Goal: Task Accomplishment & Management: Use online tool/utility

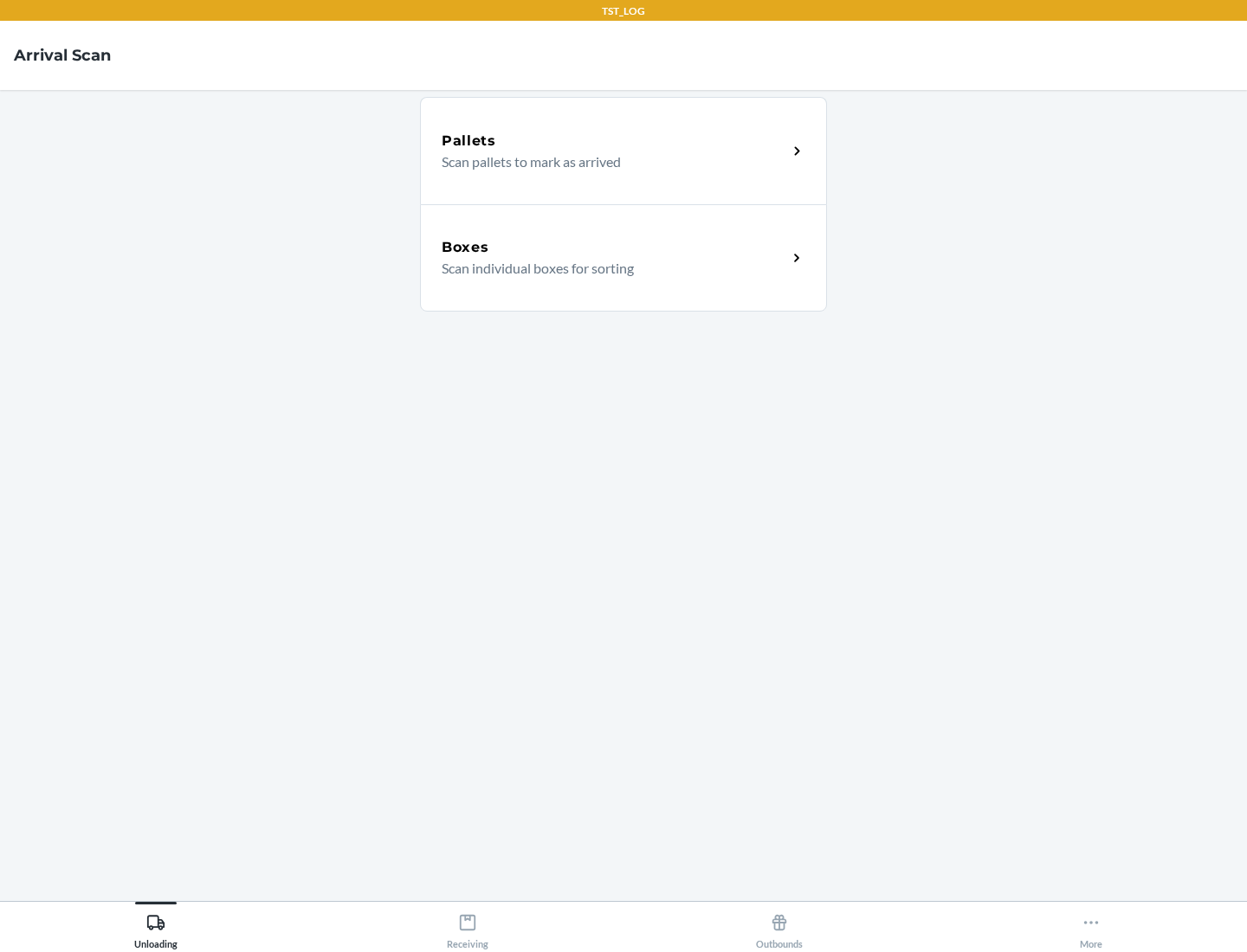
click at [614, 248] on div "Boxes" at bounding box center [614, 248] width 346 height 21
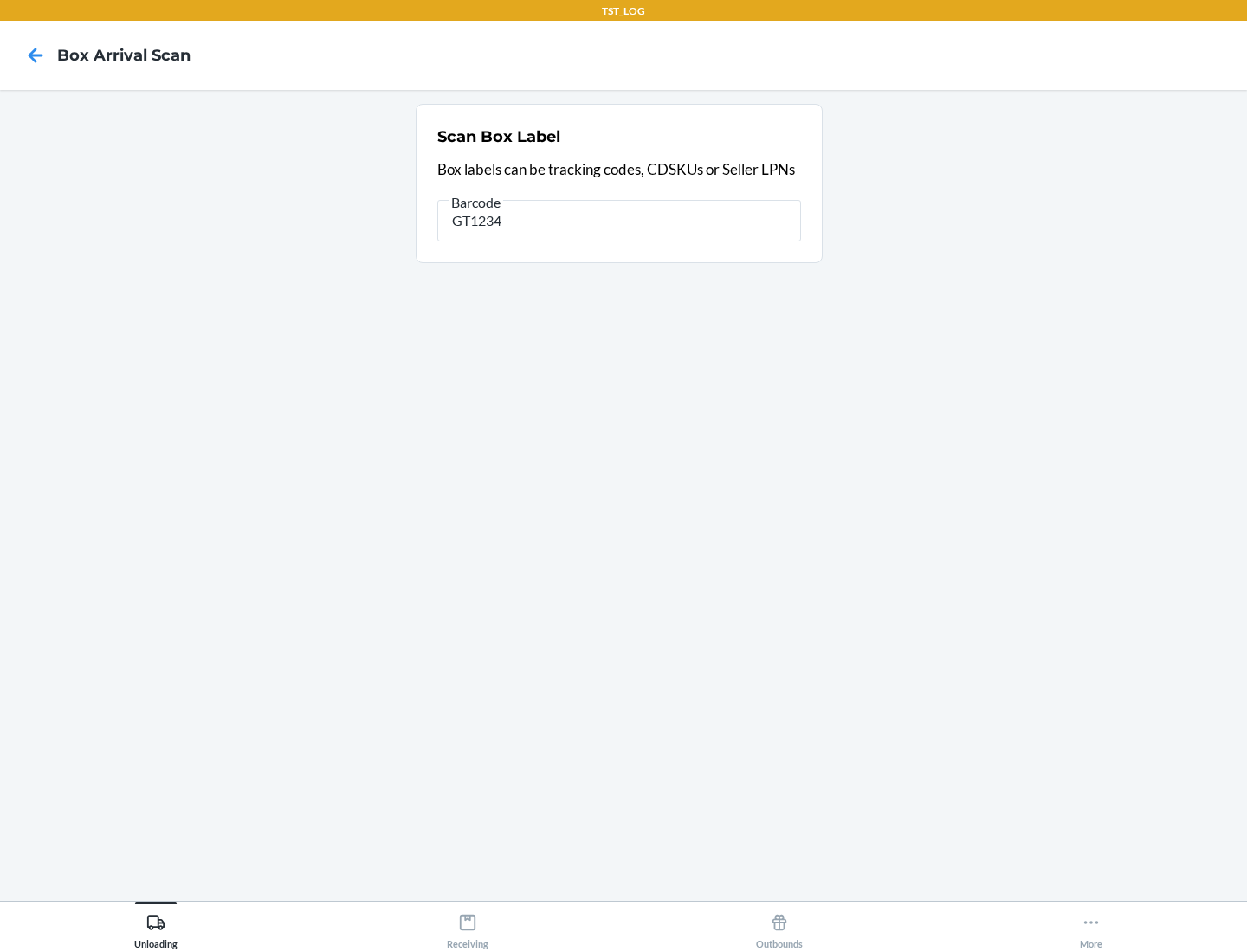
type input "GT1234"
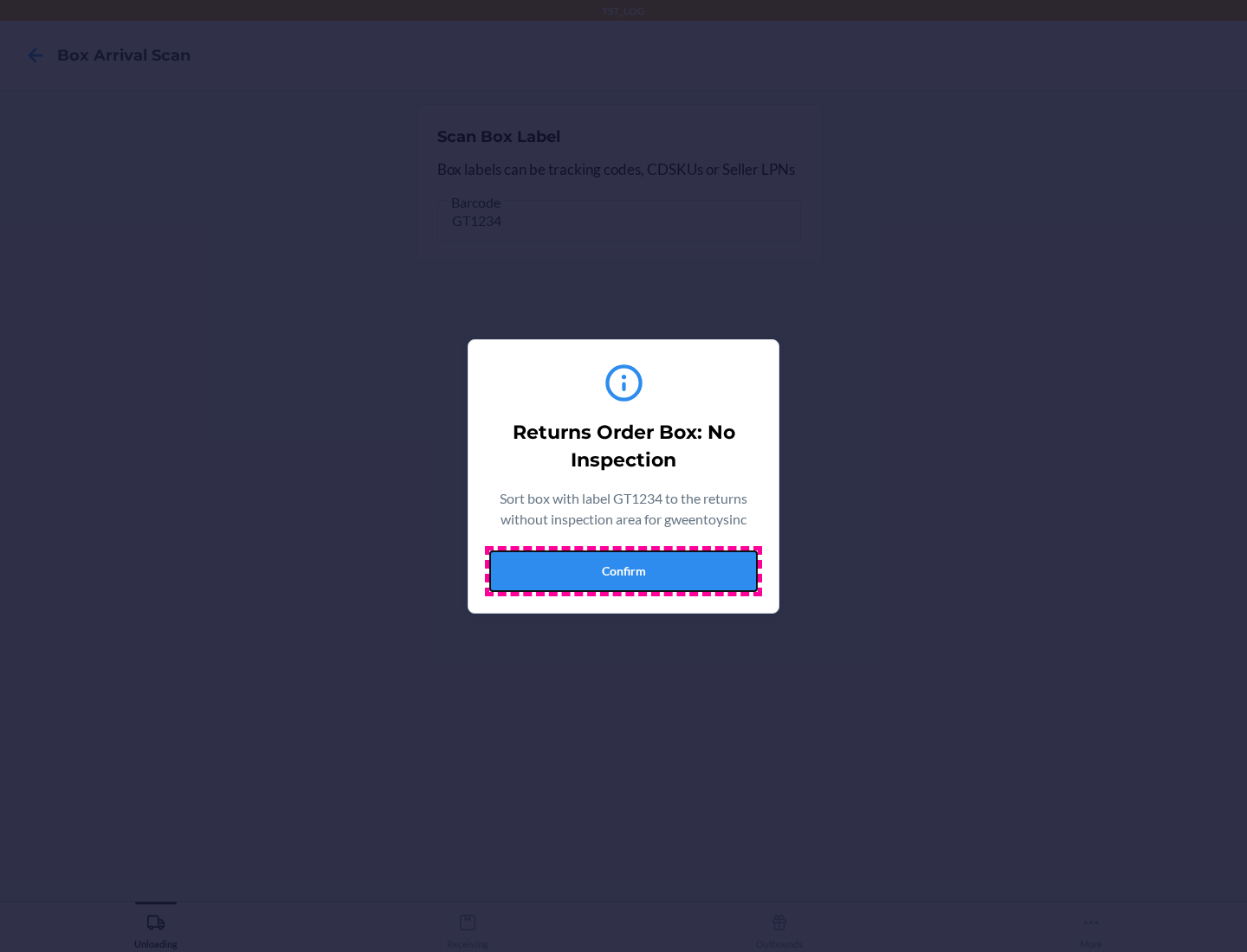
click at [623, 570] on button "Confirm" at bounding box center [623, 570] width 269 height 41
